Goal: Entertainment & Leisure: Consume media (video, audio)

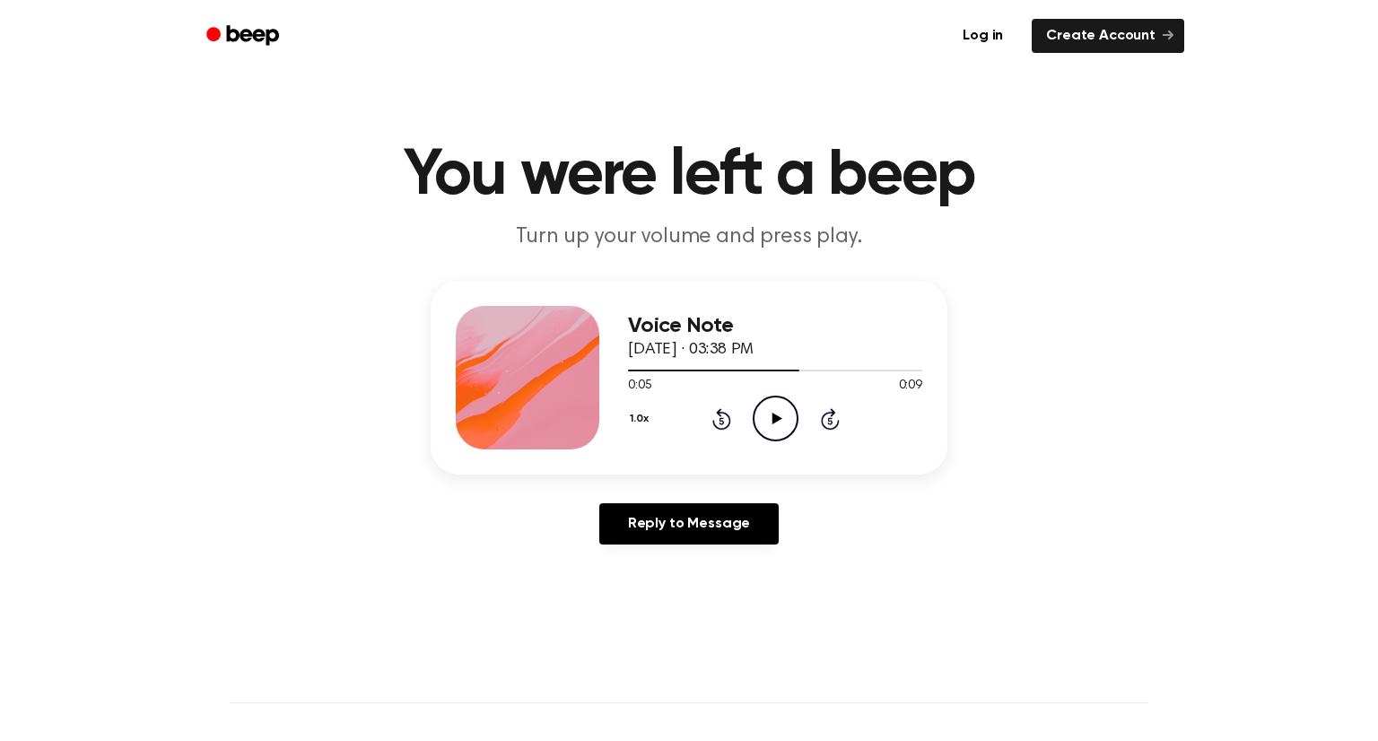
click at [772, 416] on icon at bounding box center [777, 419] width 10 height 12
click at [778, 414] on icon at bounding box center [776, 419] width 8 height 12
click at [773, 414] on icon at bounding box center [777, 419] width 10 height 12
click at [781, 422] on icon "Play Audio" at bounding box center [776, 419] width 46 height 46
click at [765, 421] on icon "Play Audio" at bounding box center [776, 419] width 46 height 46
